Goal: Find specific page/section: Find specific page/section

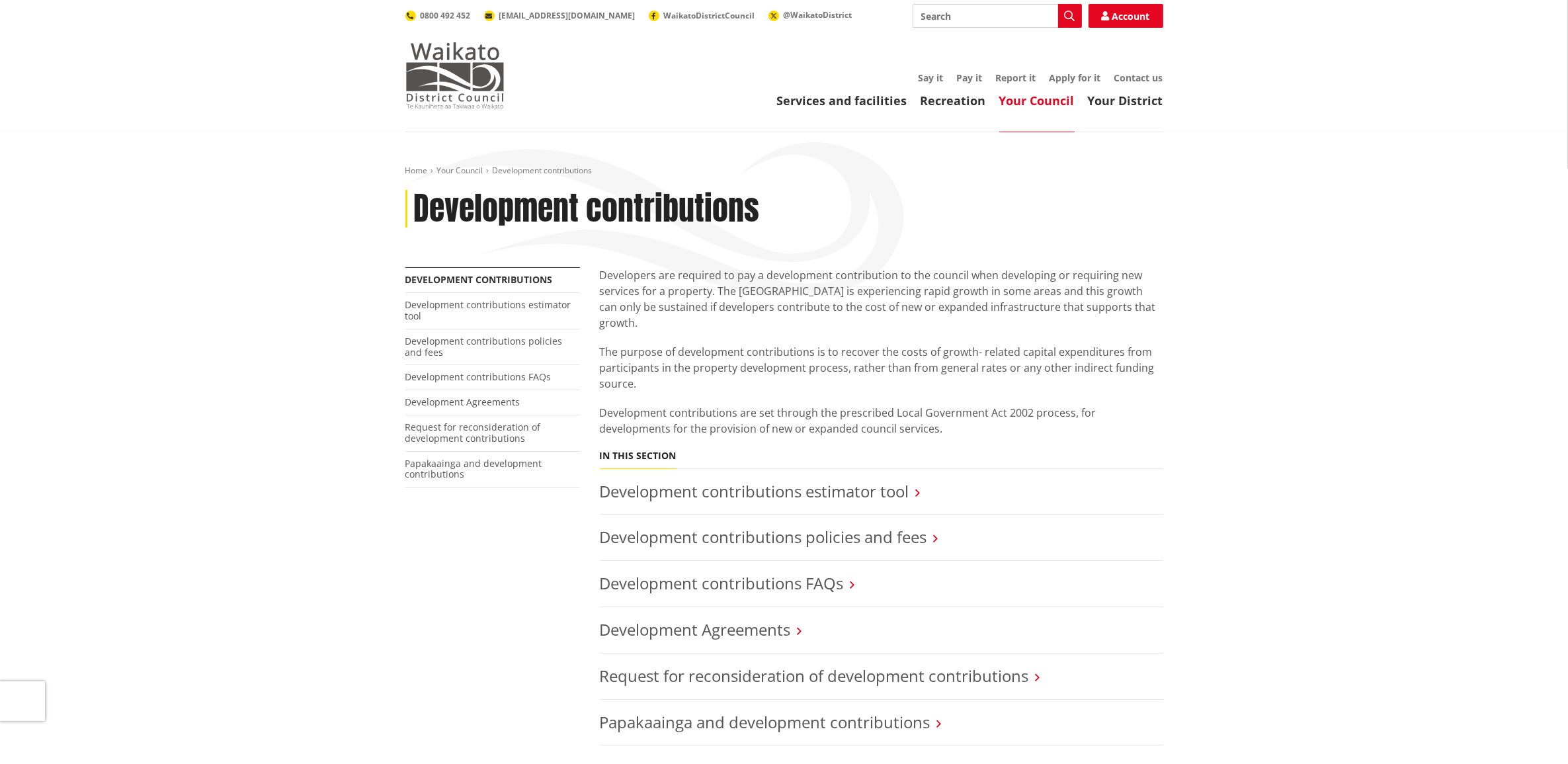
click at [470, 81] on img at bounding box center [455, 75] width 99 height 66
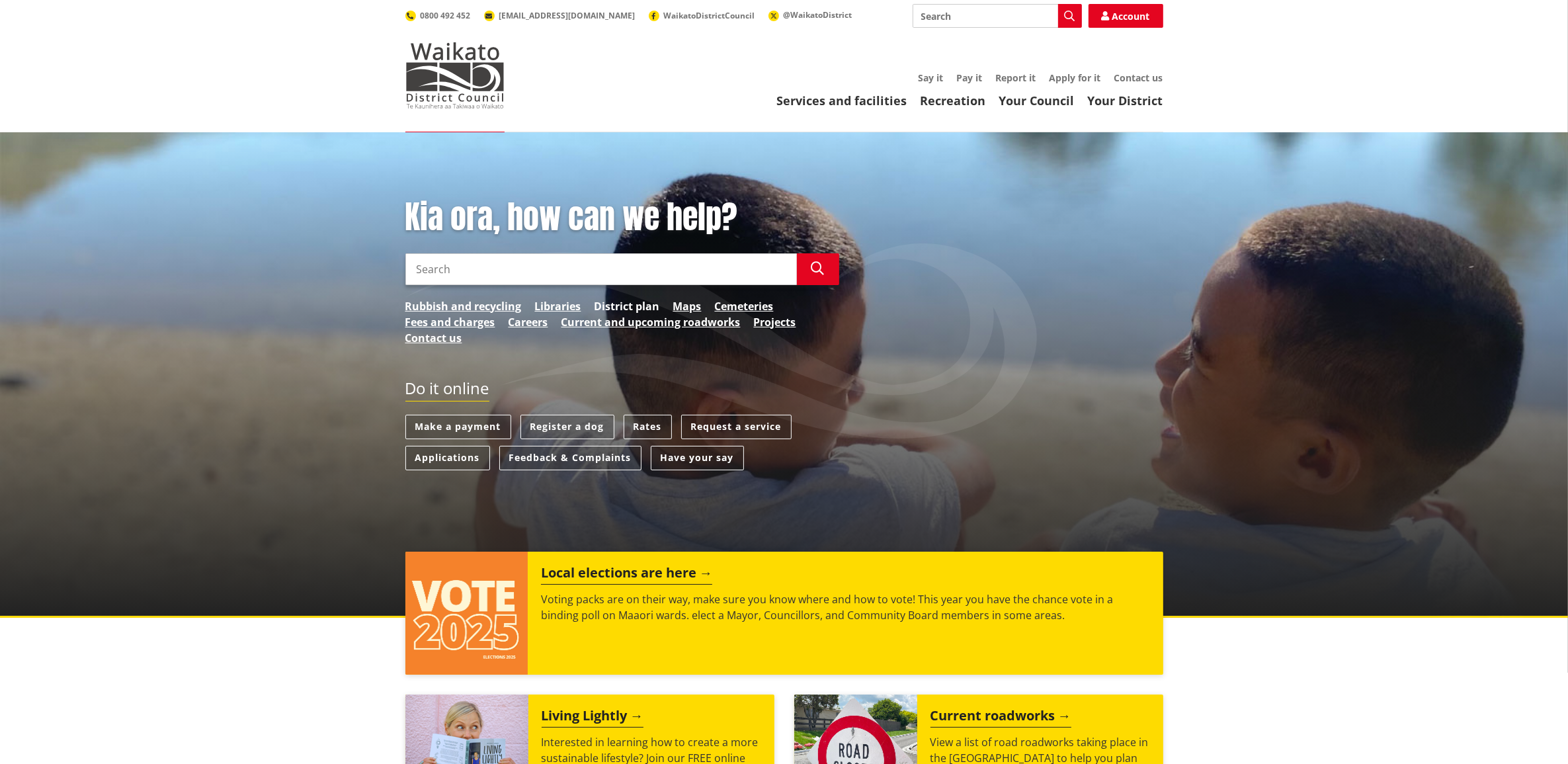
click at [628, 304] on link "District plan" at bounding box center [627, 306] width 66 height 16
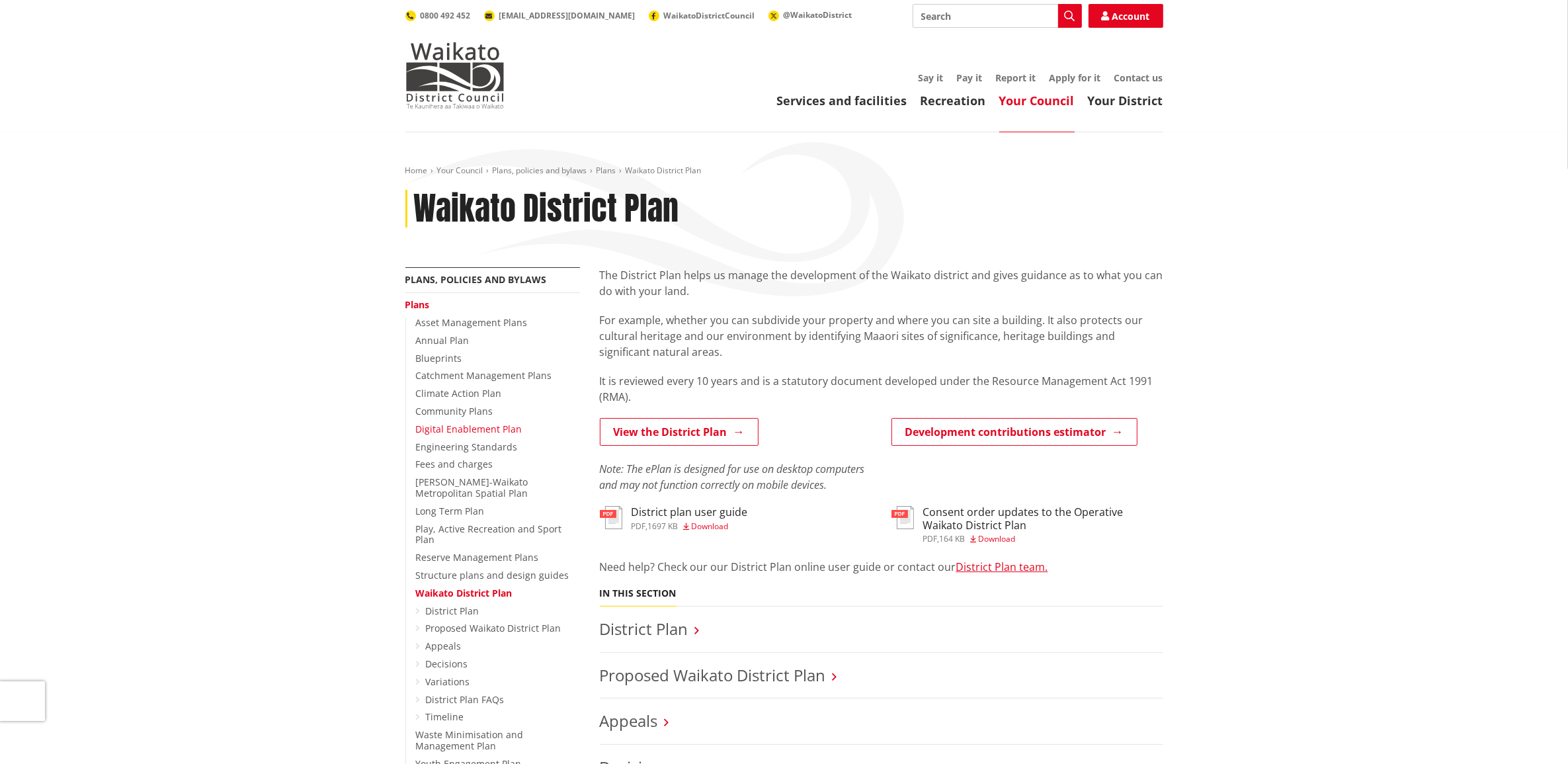
click at [476, 431] on link "Digital Enablement Plan" at bounding box center [470, 429] width 106 height 12
click at [670, 431] on link "View the District Plan" at bounding box center [679, 431] width 159 height 28
